Goal: Task Accomplishment & Management: Manage account settings

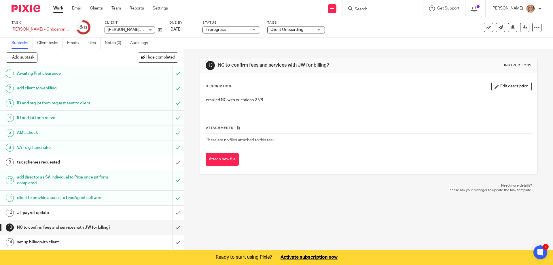
click at [377, 8] on input "Search" at bounding box center [380, 9] width 52 height 5
type input "cairn"
click button "submit" at bounding box center [0, 0] width 0 height 0
click at [387, 21] on link at bounding box center [388, 22] width 71 height 9
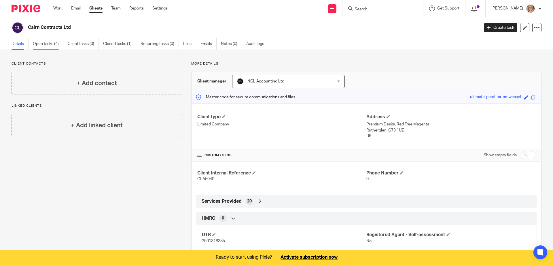
click at [58, 43] on link "Open tasks (4)" at bounding box center [48, 43] width 31 height 11
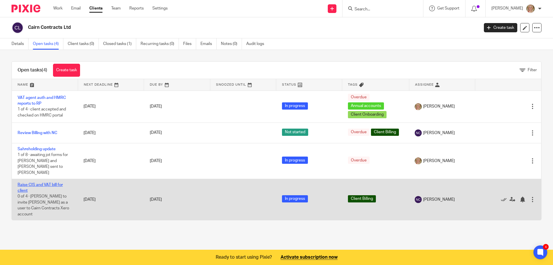
click at [47, 183] on link "Raise CIS and VAT bill for client" at bounding box center [40, 188] width 45 height 10
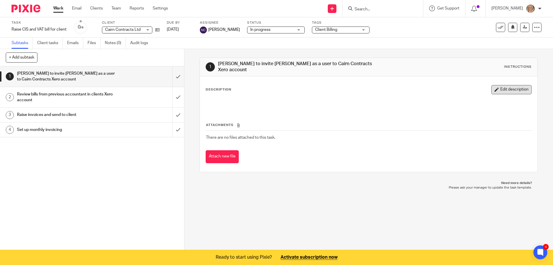
click at [510, 88] on button "Edit description" at bounding box center [511, 89] width 40 height 9
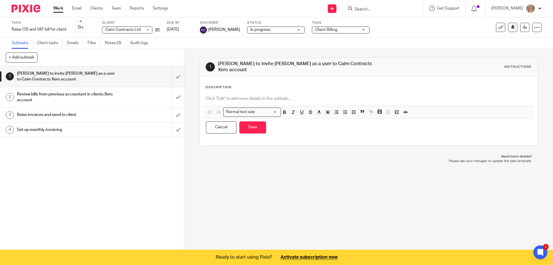
click at [233, 97] on p at bounding box center [368, 99] width 325 height 6
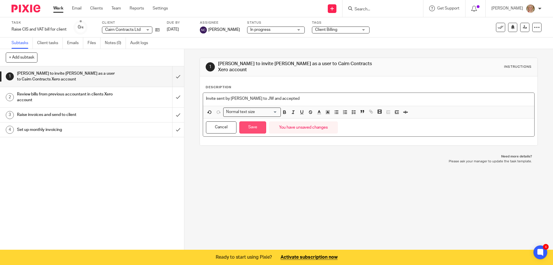
click at [244, 126] on button "Save" at bounding box center [252, 127] width 27 height 12
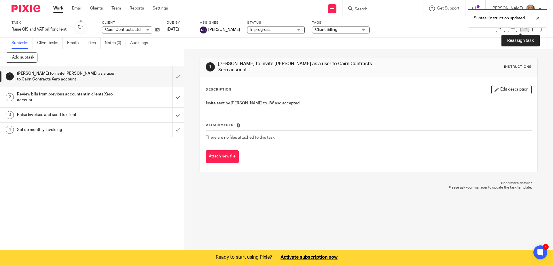
click at [522, 29] on icon at bounding box center [524, 27] width 4 height 4
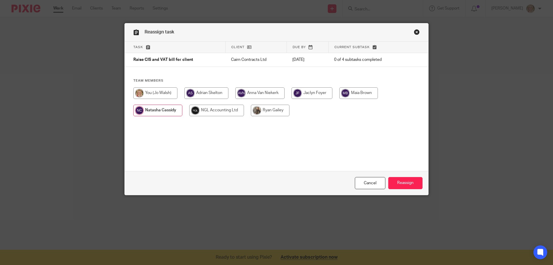
click at [161, 92] on input "radio" at bounding box center [155, 93] width 44 height 12
radio input "true"
drag, startPoint x: 398, startPoint y: 187, endPoint x: 371, endPoint y: 182, distance: 26.6
click at [398, 185] on input "Reassign" at bounding box center [405, 183] width 34 height 12
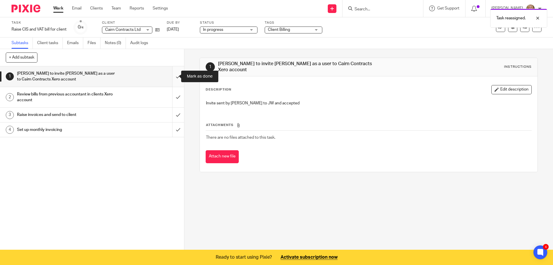
click at [172, 76] on input "submit" at bounding box center [92, 76] width 184 height 20
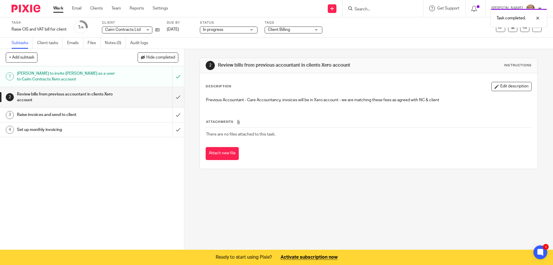
click at [383, 10] on div "Task completed." at bounding box center [411, 17] width 271 height 22
click at [379, 9] on div "Task completed." at bounding box center [411, 17] width 271 height 22
click at [352, 8] on icon at bounding box center [350, 8] width 4 height 4
click at [374, 9] on input "Search" at bounding box center [380, 9] width 52 height 5
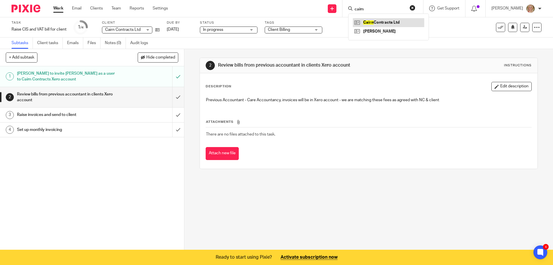
type input "cairn"
click at [386, 22] on link at bounding box center [388, 22] width 71 height 9
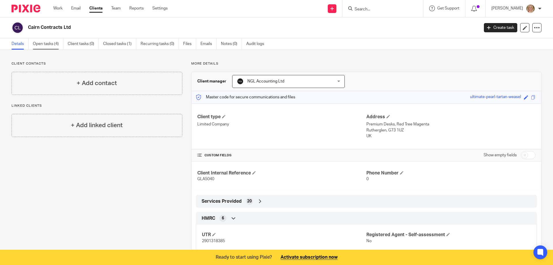
click at [53, 44] on link "Open tasks (4)" at bounding box center [48, 43] width 31 height 11
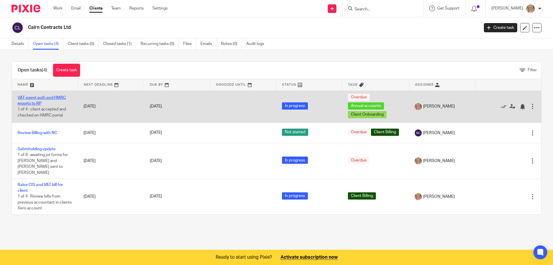
click at [37, 96] on link "VAT agent auth and HMRC reports to RP" at bounding box center [42, 101] width 48 height 10
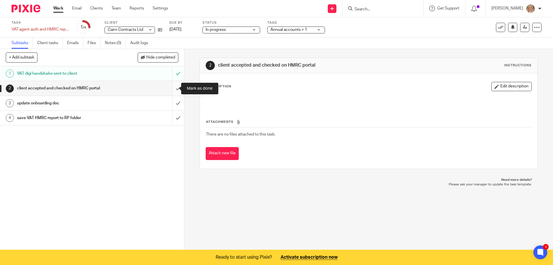
click at [172, 89] on input "submit" at bounding box center [92, 88] width 184 height 14
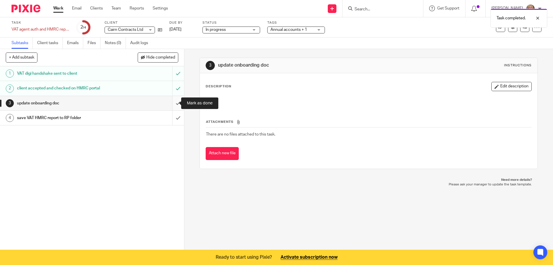
click at [172, 103] on input "submit" at bounding box center [92, 103] width 184 height 14
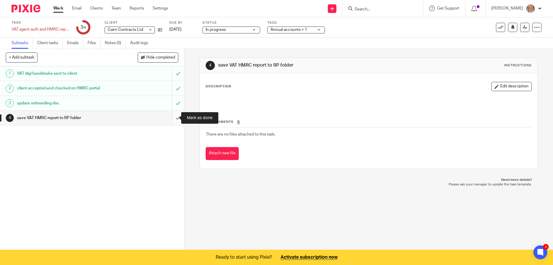
click at [173, 119] on input "submit" at bounding box center [92, 118] width 184 height 14
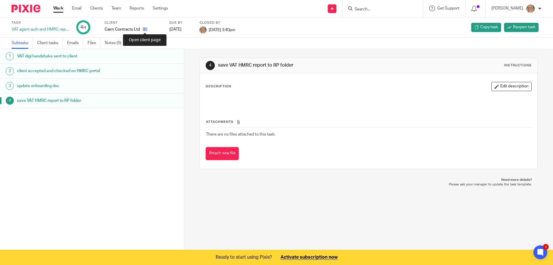
click at [144, 29] on icon at bounding box center [145, 29] width 4 height 4
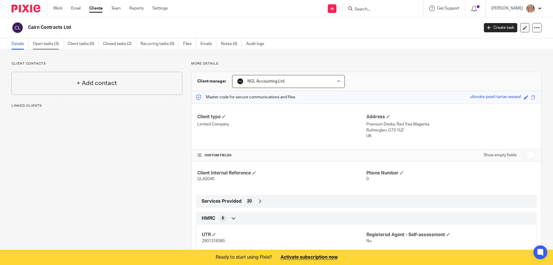
click at [54, 43] on link "Open tasks (3)" at bounding box center [48, 43] width 31 height 11
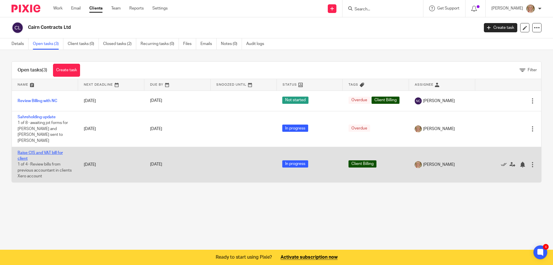
click at [40, 151] on link "Raise CIS and VAT bill for client" at bounding box center [40, 156] width 45 height 10
